Goal: Task Accomplishment & Management: Manage account settings

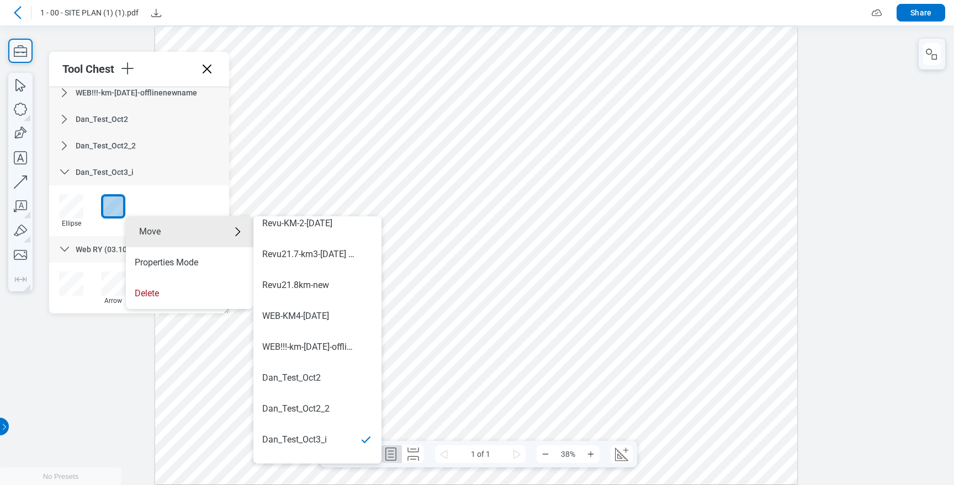
scroll to position [649, 0]
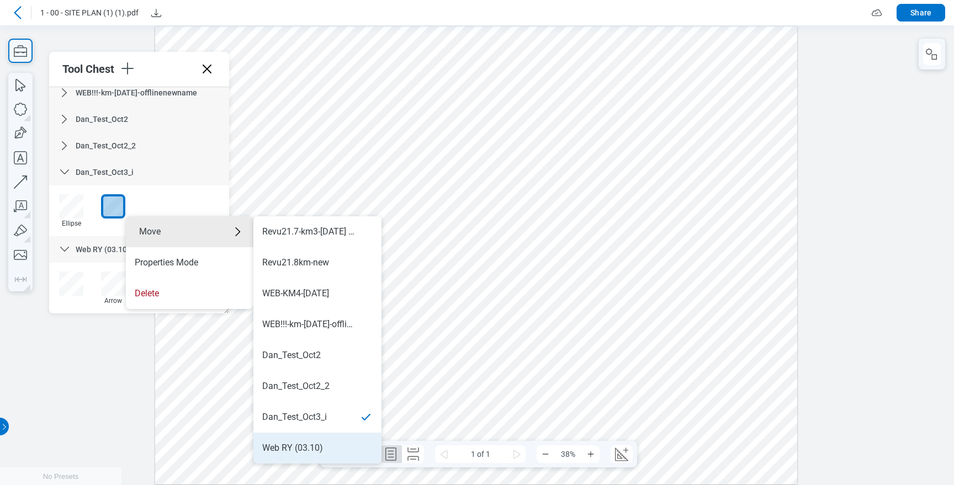
click at [292, 444] on div "Web RY (03.10)" at bounding box center [292, 448] width 61 height 12
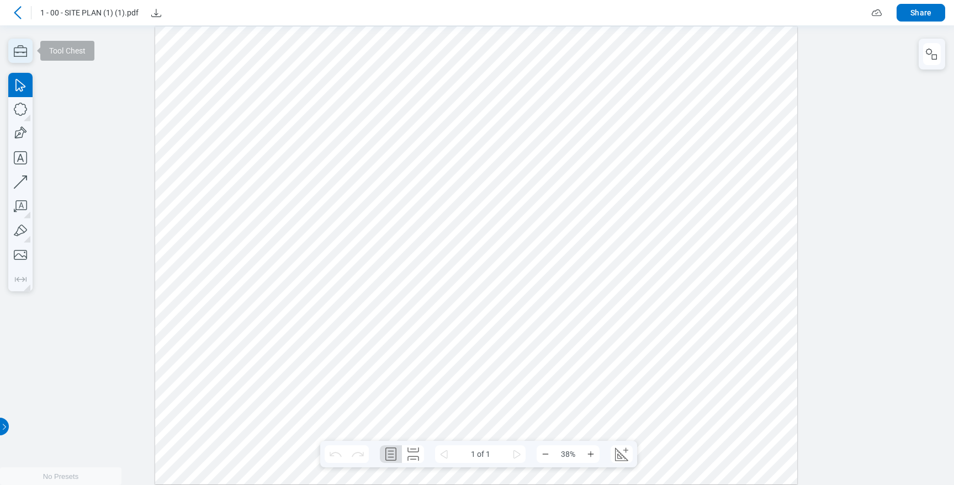
click at [31, 50] on icon "button" at bounding box center [20, 51] width 24 height 24
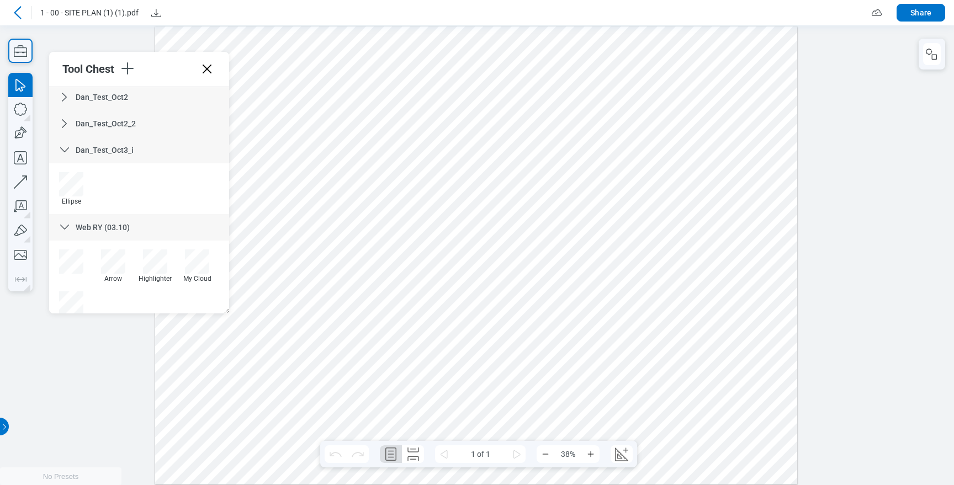
scroll to position [656, 0]
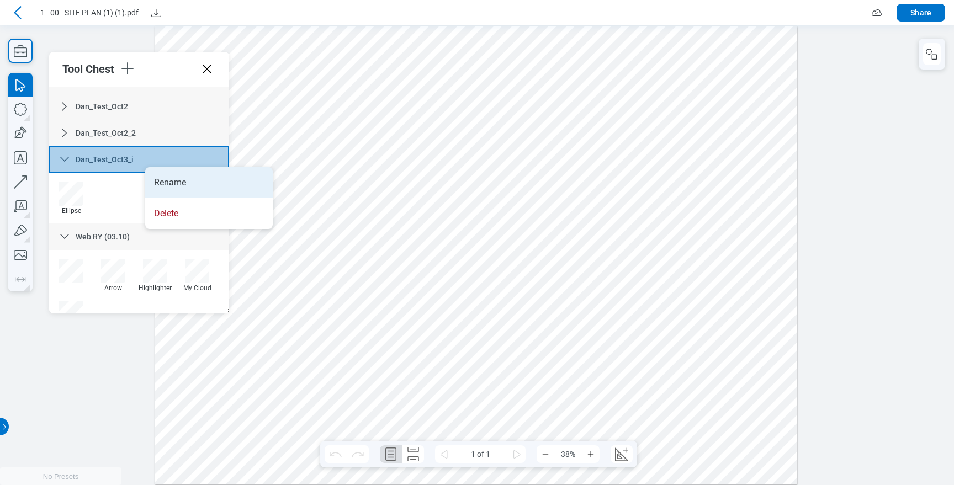
click at [227, 178] on li "Rename" at bounding box center [208, 182] width 127 height 31
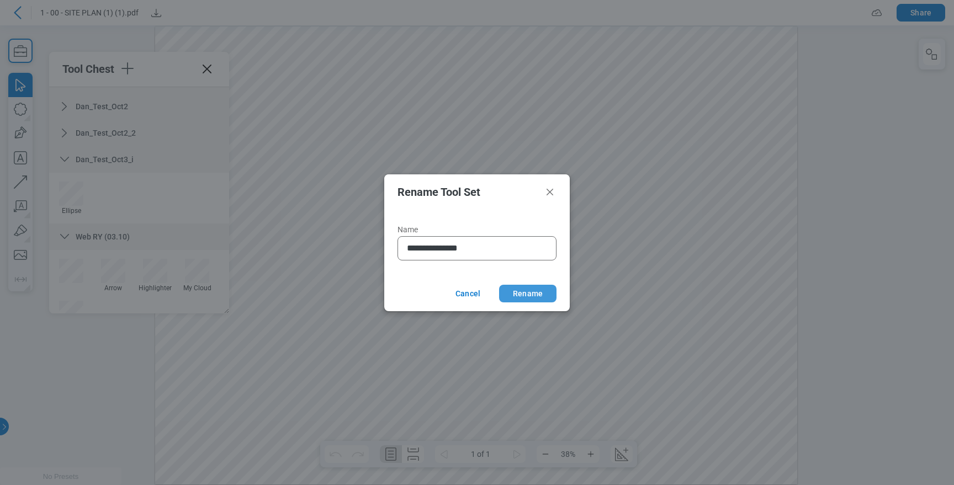
type input "**********"
click at [532, 293] on button "Rename" at bounding box center [527, 294] width 57 height 18
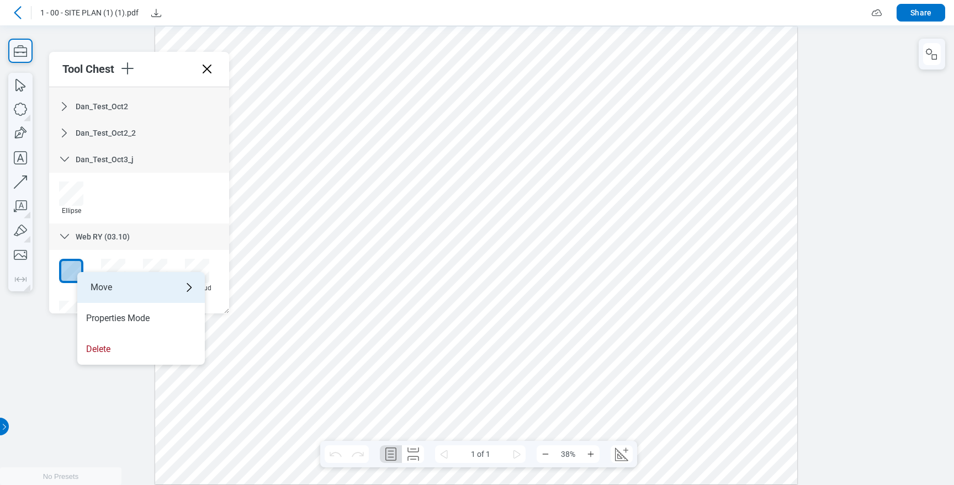
click at [182, 288] on div "Move" at bounding box center [140, 287] width 127 height 31
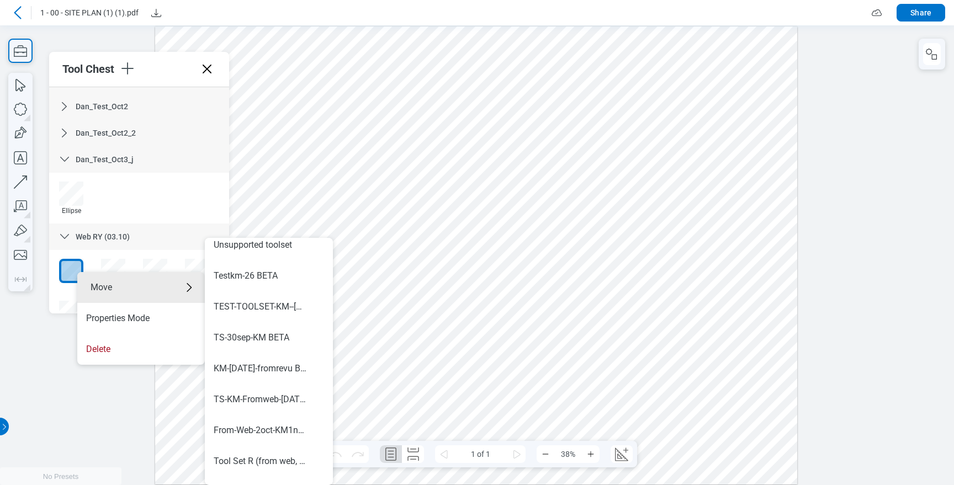
scroll to position [649, 0]
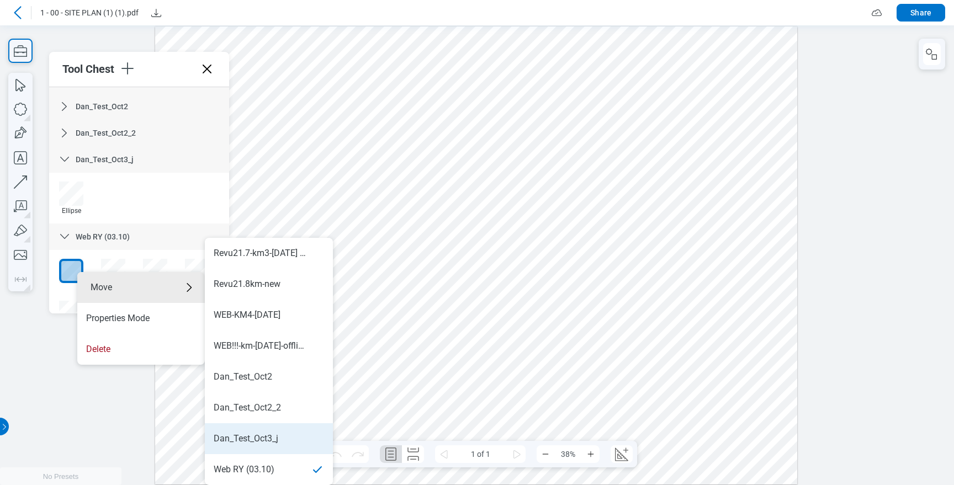
click at [262, 430] on li "Dan_Test_Oct3_j" at bounding box center [269, 438] width 128 height 31
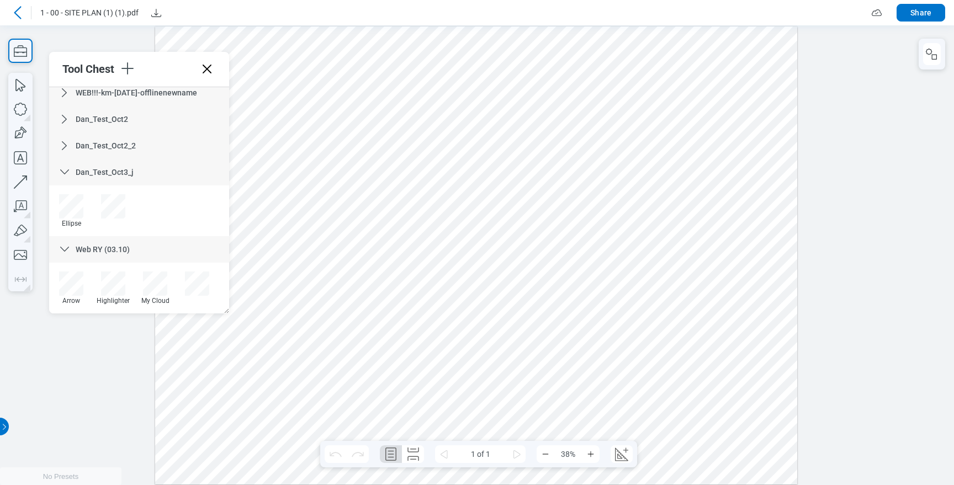
scroll to position [643, 0]
click at [206, 68] on icon at bounding box center [207, 69] width 18 height 18
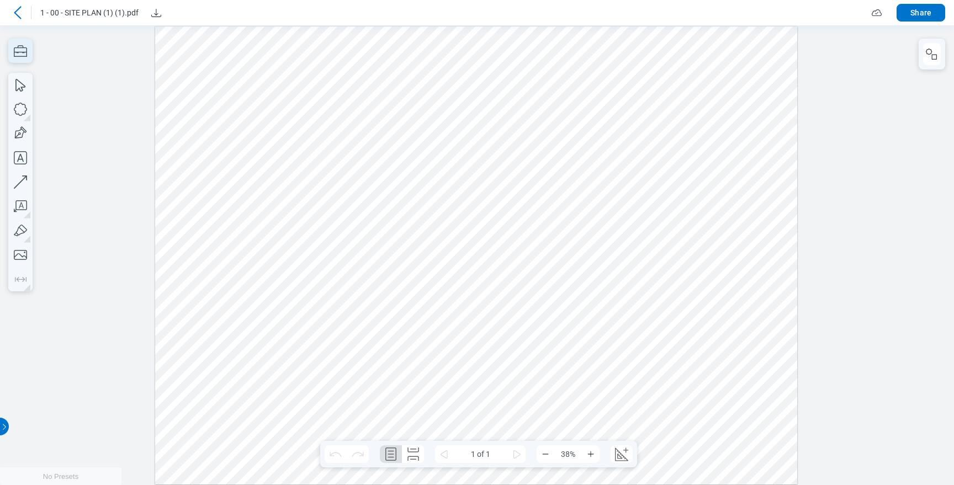
click at [23, 54] on icon "button" at bounding box center [20, 51] width 24 height 24
click at [12, 45] on icon "button" at bounding box center [20, 51] width 24 height 24
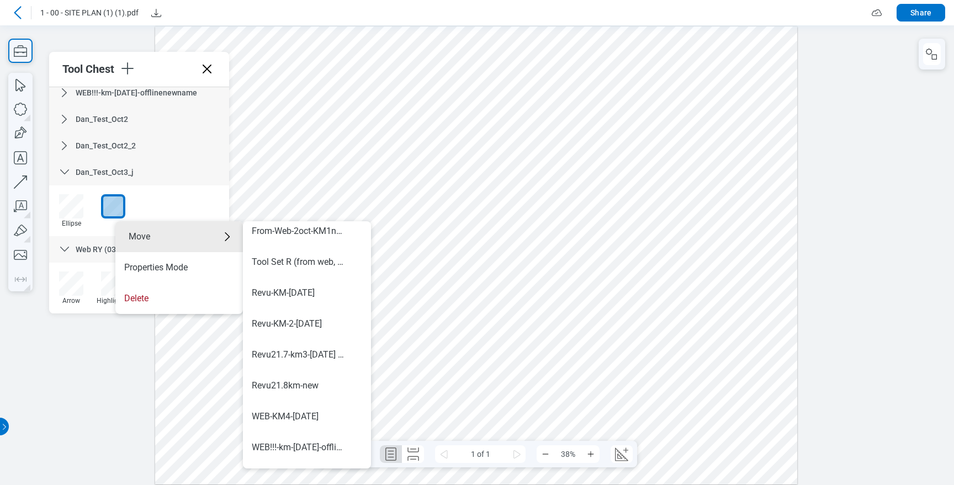
scroll to position [649, 0]
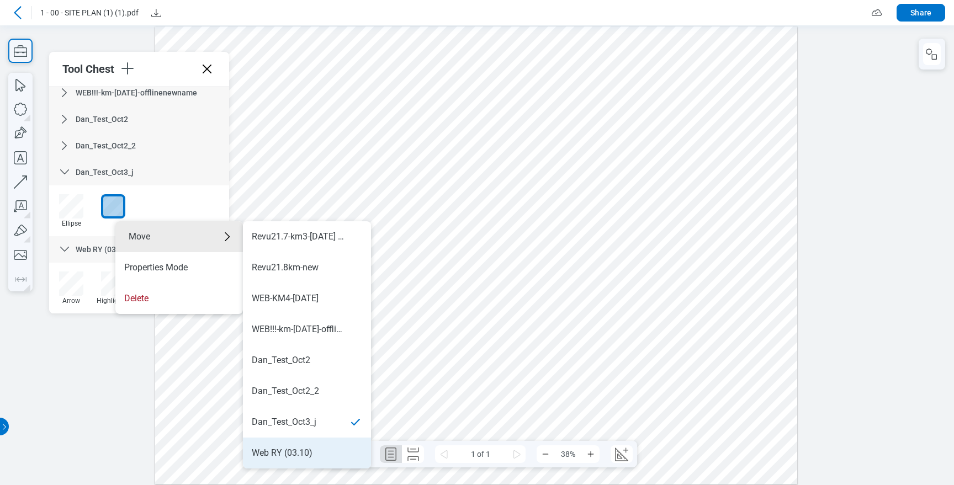
drag, startPoint x: 307, startPoint y: 450, endPoint x: 307, endPoint y: 425, distance: 24.8
click at [307, 450] on div "Web RY (03.10)" at bounding box center [282, 453] width 61 height 12
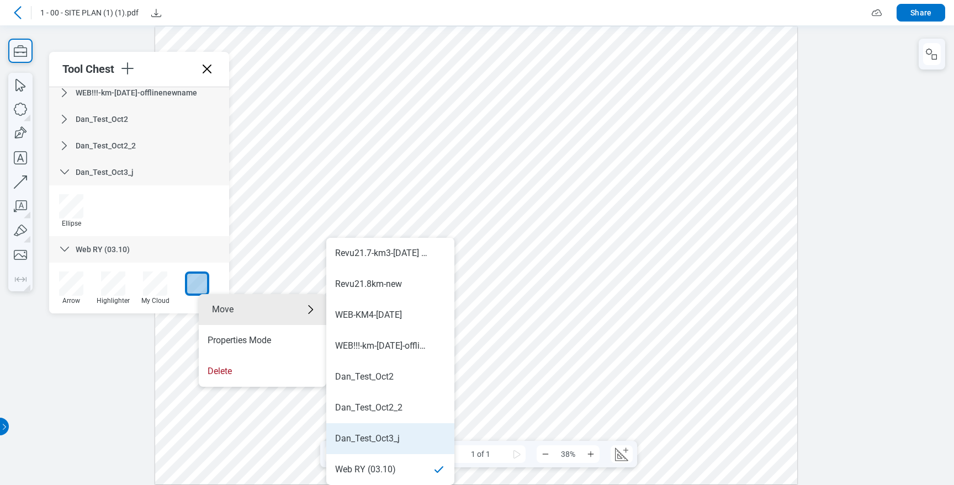
click at [394, 447] on li "Dan_Test_Oct3_j" at bounding box center [390, 438] width 128 height 31
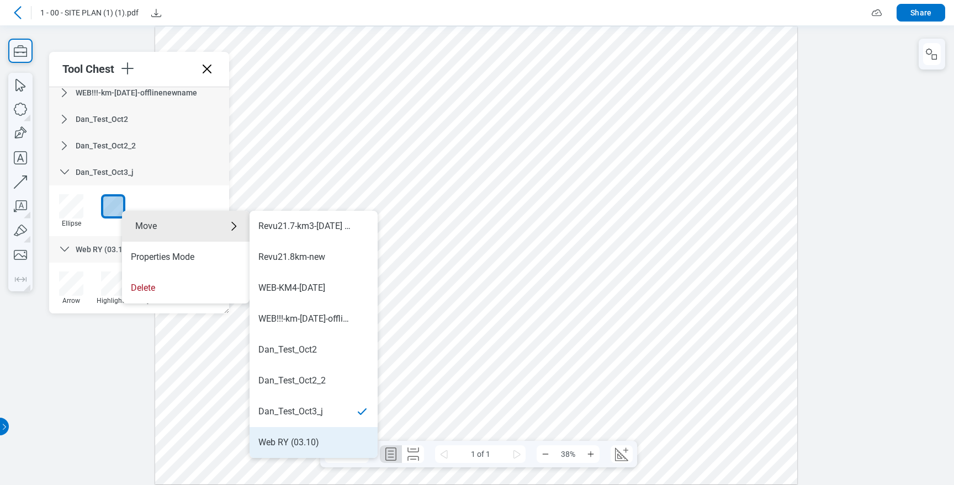
click at [305, 435] on li "Web RY (03.10)" at bounding box center [313, 442] width 128 height 31
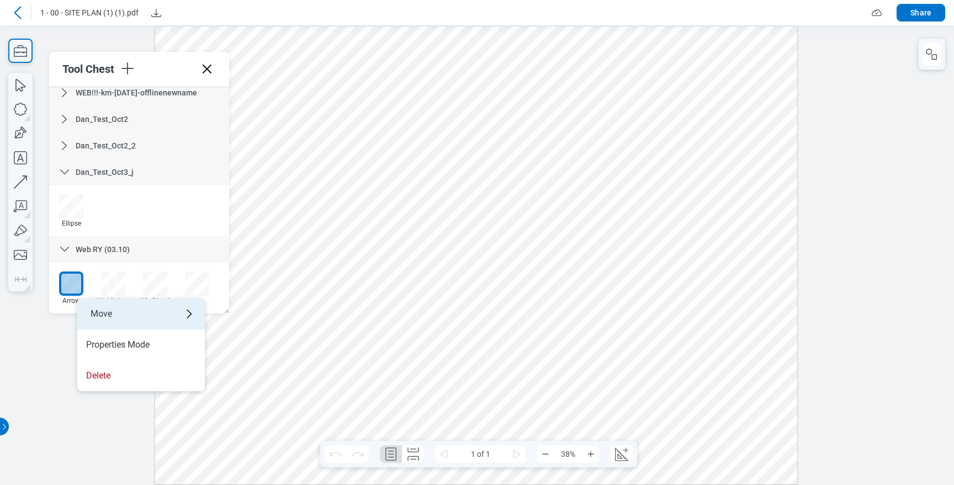
click at [164, 316] on div "Move" at bounding box center [140, 314] width 127 height 31
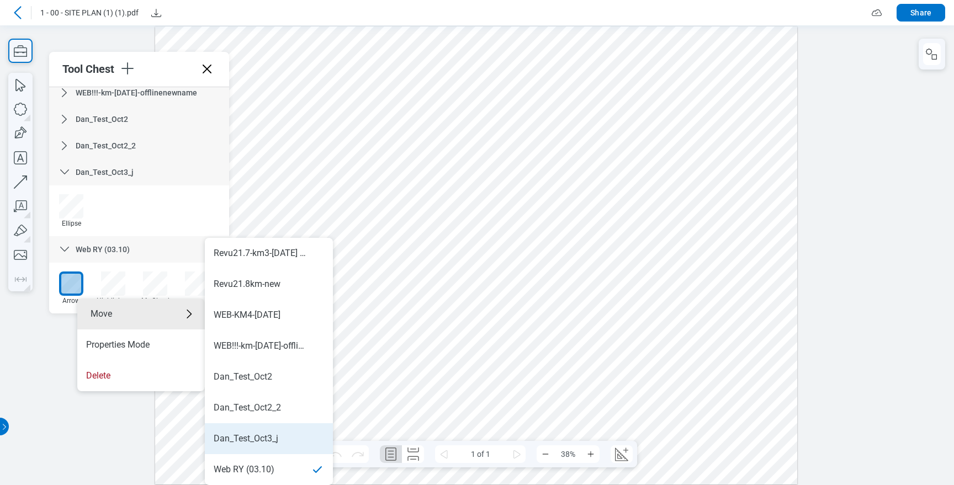
click at [267, 435] on div "Dan_Test_Oct3_j" at bounding box center [246, 439] width 65 height 12
